Goal: Transaction & Acquisition: Purchase product/service

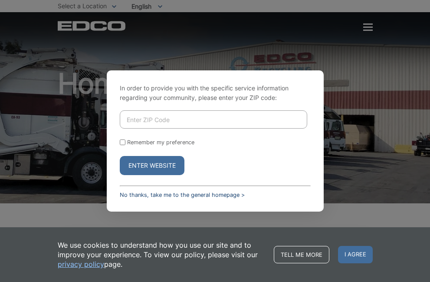
click at [154, 192] on link "No thanks, take me to the general homepage >" at bounding box center [182, 194] width 125 height 7
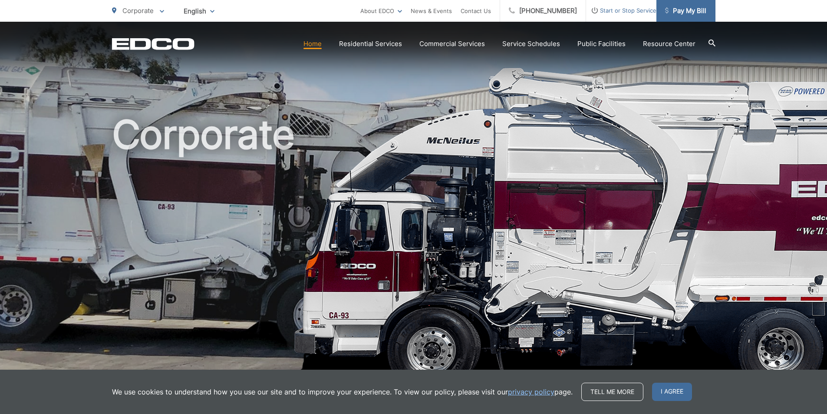
click at [423, 13] on span "Pay My Bill" at bounding box center [685, 11] width 41 height 10
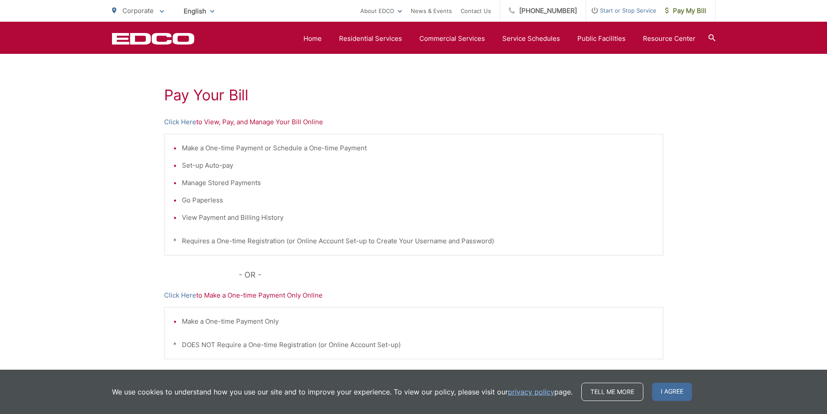
scroll to position [30, 0]
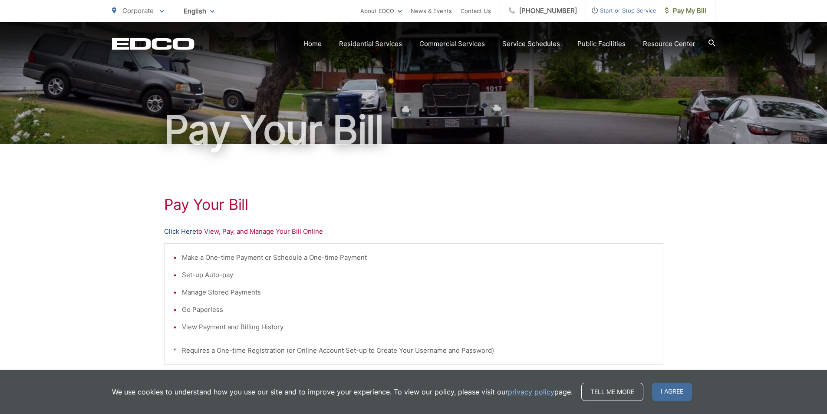
click at [191, 231] on link "Click Here" at bounding box center [180, 231] width 32 height 10
